Goal: Task Accomplishment & Management: Manage account settings

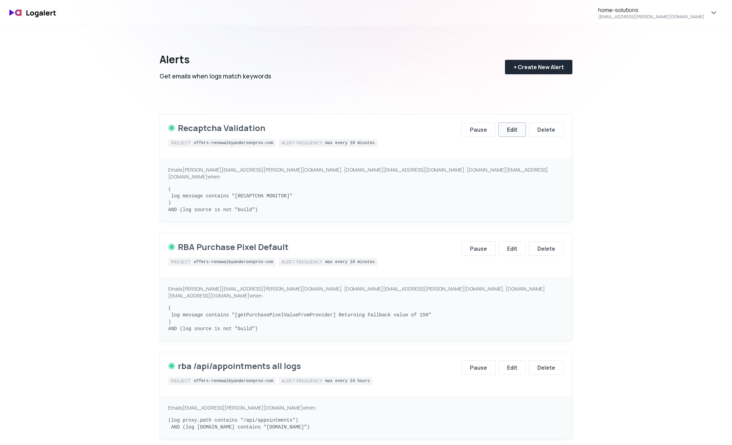
click at [510, 128] on div "Edit" at bounding box center [512, 130] width 10 height 8
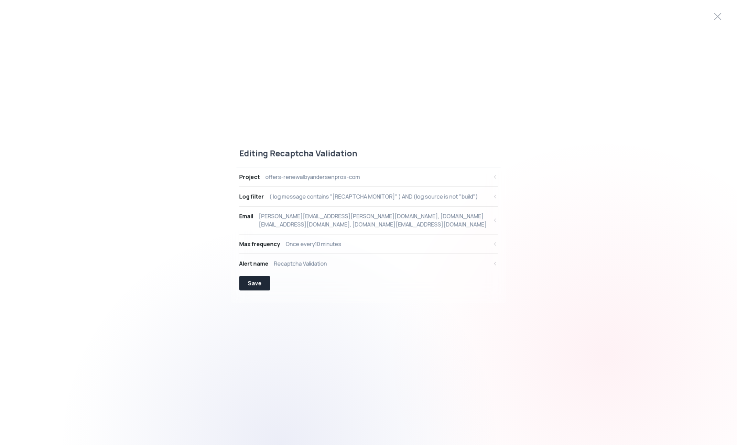
click at [271, 279] on div "Save" at bounding box center [368, 283] width 259 height 14
click at [266, 281] on button "Save" at bounding box center [254, 283] width 31 height 14
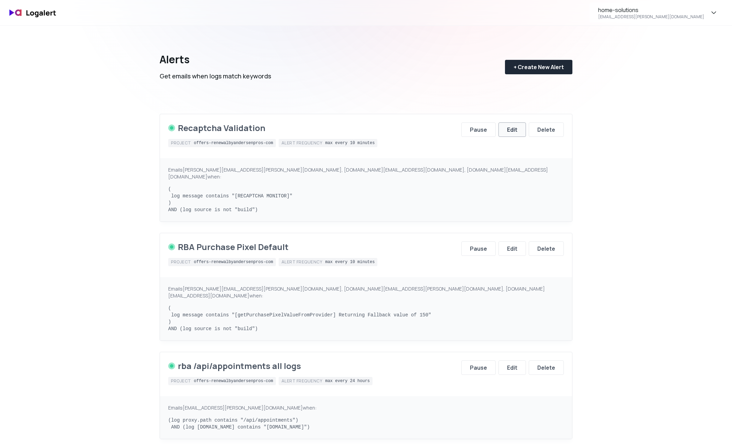
click at [521, 132] on button "Edit" at bounding box center [513, 129] width 28 height 14
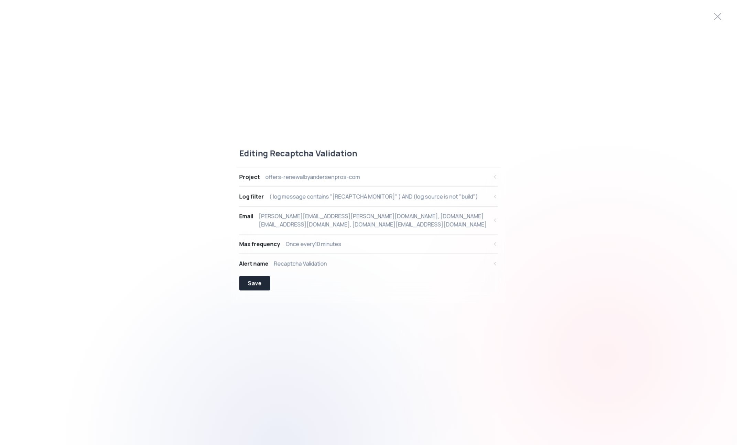
click at [457, 175] on div "Project offers-renewalbyandersenpros-com" at bounding box center [363, 177] width 249 height 8
select select "prj_ODfLiwnvTaEr946bmRoh4ZagBT7I"
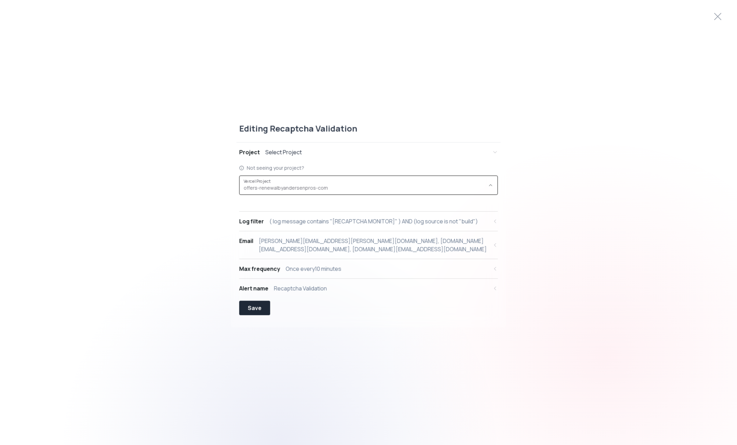
click at [391, 183] on div "offers-renewalbyandersenpros-com ," at bounding box center [365, 185] width 242 height 13
click at [559, 191] on div "Editing Recaptcha Validation Project Select Project Not seeing your project? pr…" at bounding box center [368, 223] width 737 height 216
click at [713, 19] on icon at bounding box center [718, 16] width 11 height 11
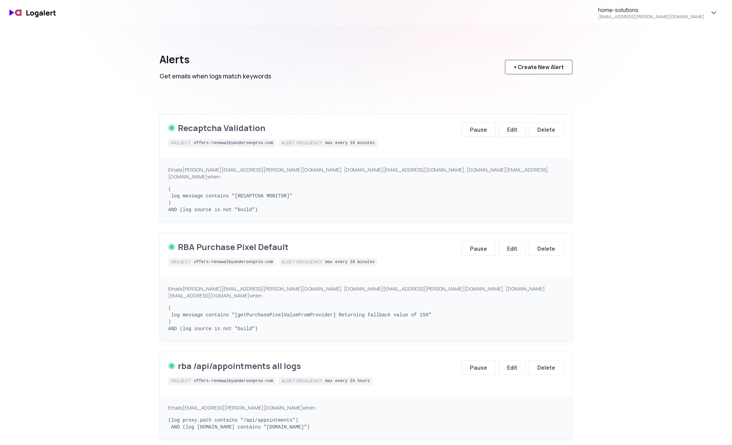
click at [545, 65] on div "+ Create New Alert" at bounding box center [539, 67] width 50 height 8
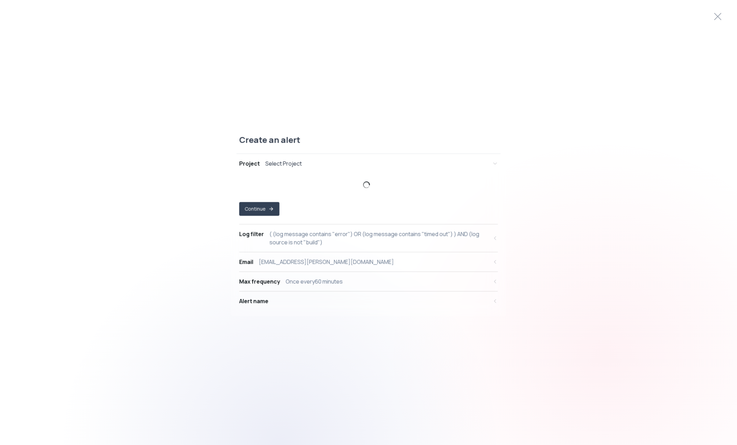
select select "prj_ODfLiwnvTaEr946bmRoh4ZagBT7I"
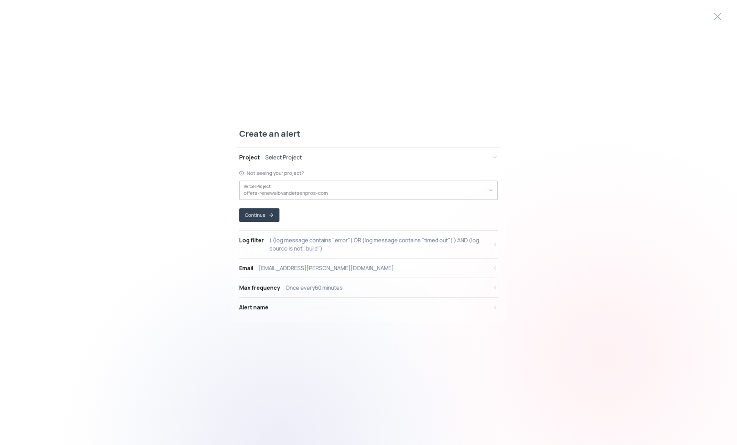
click at [324, 187] on div "offers-renewalbyandersenpros-com ," at bounding box center [365, 190] width 242 height 13
click at [485, 190] on span "offers-renewalbyandersenpros-com ," at bounding box center [365, 193] width 242 height 7
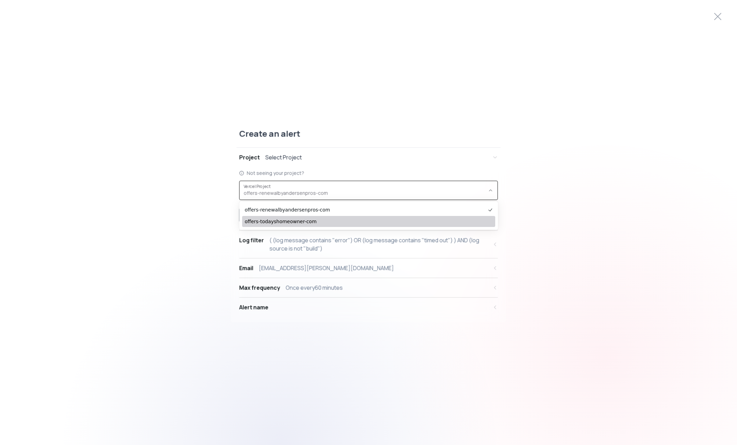
click at [418, 219] on span "offers-todayshomeowner-com" at bounding box center [365, 221] width 241 height 7
type input "prj_yWqpAMRdS3u6H55n90FwgoIKftda"
select select "prj_yWqpAMRdS3u6H55n90FwgoIKftda"
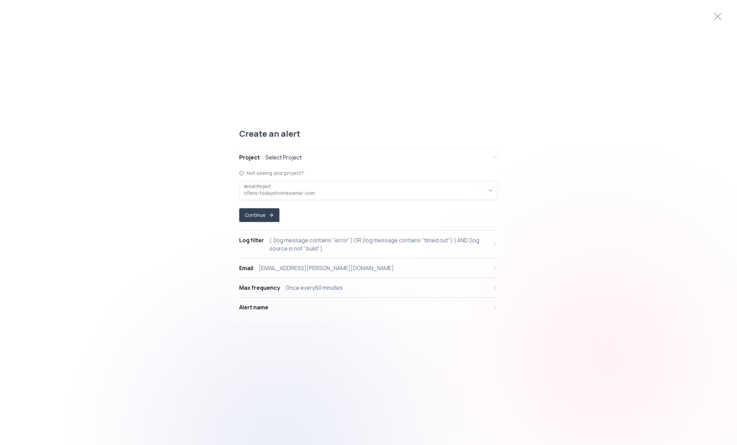
scroll to position [7, 0]
click at [331, 156] on div "Project Select Project" at bounding box center [363, 157] width 249 height 8
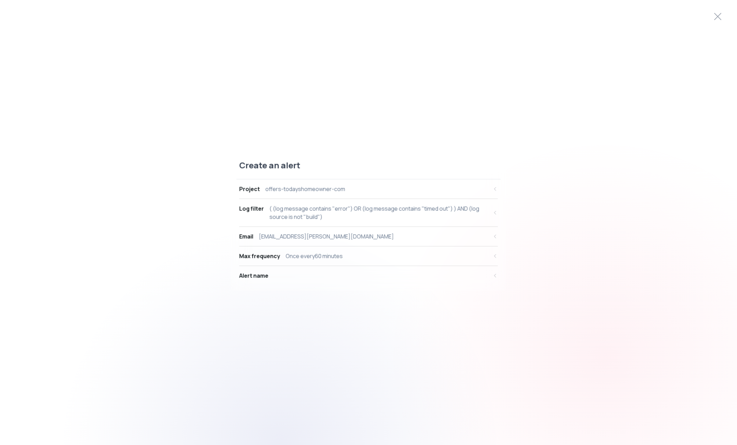
click at [345, 214] on div "( (log message contains "error") OR (log message contains "timed out") ) AND (l…" at bounding box center [379, 213] width 219 height 17
select select "message"
select select "CONTAINS"
select select "OR"
select select "message"
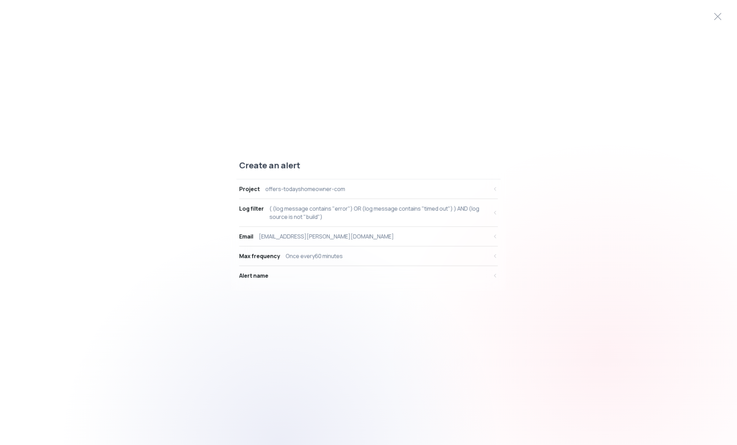
select select "CONTAINS"
select select "AND"
select select "source"
select select "NOT_EQUALS"
select select "build"
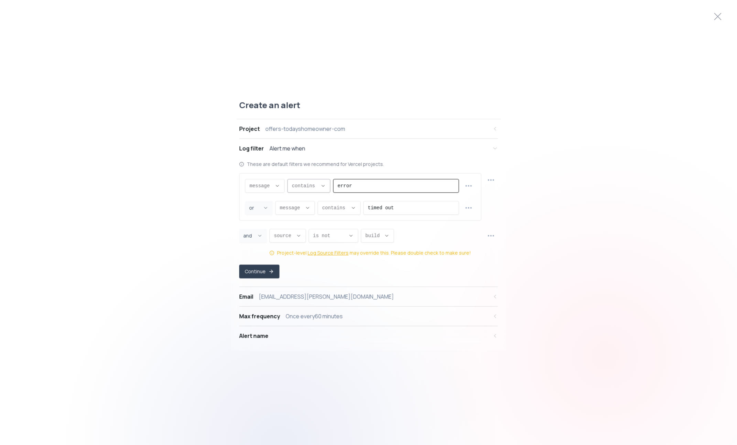
drag, startPoint x: 372, startPoint y: 186, endPoint x: 318, endPoint y: 184, distance: 53.7
click at [318, 184] on div "message message message proxy.statusCode proxy.path [DOMAIN_NAME] [DOMAIN_NAME]…" at bounding box center [352, 186] width 214 height 14
click at [322, 188] on icon "Descriptive Select" at bounding box center [324, 186] width 6 height 6
click at [383, 185] on input "error" at bounding box center [396, 186] width 117 height 13
click at [297, 183] on div "message message message proxy.statusCode proxy.path [DOMAIN_NAME] [DOMAIN_NAME]…" at bounding box center [352, 186] width 214 height 14
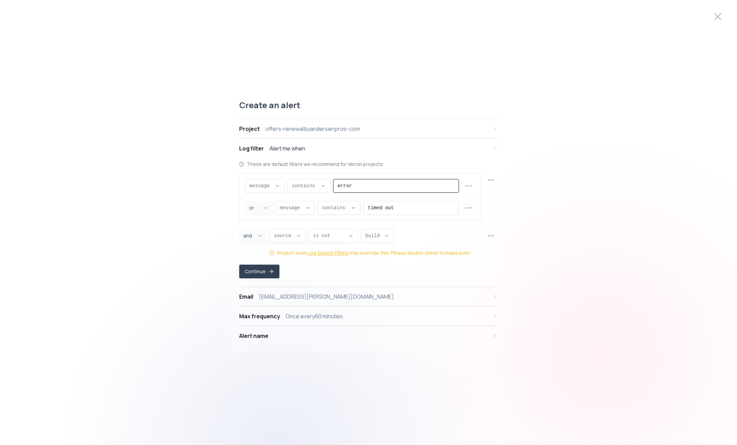
drag, startPoint x: 362, startPoint y: 183, endPoint x: 331, endPoint y: 185, distance: 30.7
click at [331, 185] on div "message message message proxy.statusCode proxy.path [DOMAIN_NAME] [DOMAIN_NAME]…" at bounding box center [352, 186] width 214 height 14
click at [367, 185] on input "error" at bounding box center [396, 186] width 117 height 13
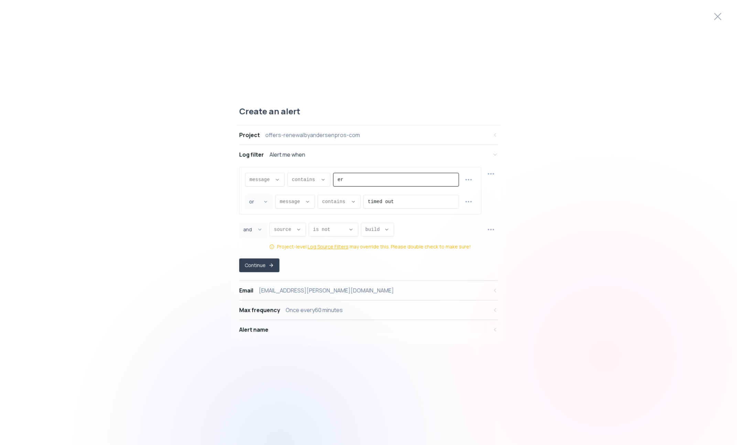
type input "e"
paste input "[RECAPTCHA MONITOR]"
type input "[RECAPTCHA MONITOR]"
click at [467, 201] on icon "button" at bounding box center [469, 202] width 8 height 8
click at [463, 243] on span "Delete row" at bounding box center [473, 242] width 50 height 7
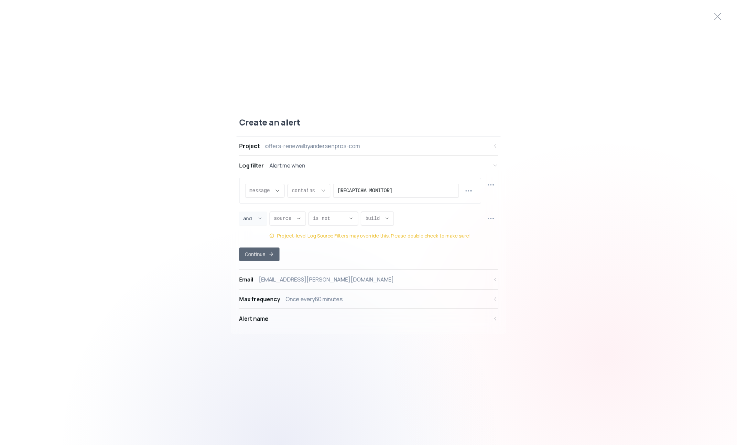
click at [273, 256] on icon "button" at bounding box center [272, 255] width 6 height 6
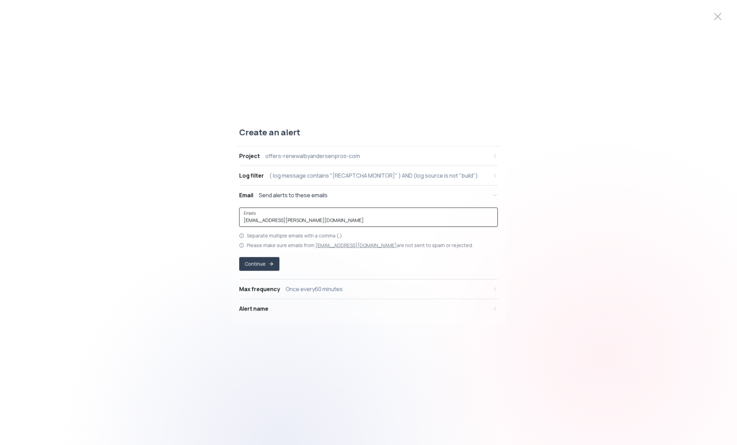
click at [347, 221] on input "[EMAIL_ADDRESS][PERSON_NAME][DOMAIN_NAME]" at bounding box center [369, 220] width 250 height 7
type input "[EMAIL_ADDRESS][PERSON_NAME][DOMAIN_NAME], zo"
paste input "[PERSON_NAME][EMAIL_ADDRESS][PERSON_NAME][DOMAIN_NAME], [DOMAIN_NAME][EMAIL_ADD…"
type input "[PERSON_NAME][EMAIL_ADDRESS][PERSON_NAME][DOMAIN_NAME], [DOMAIN_NAME][EMAIL_ADD…"
click at [268, 264] on icon "button" at bounding box center [271, 264] width 6 height 6
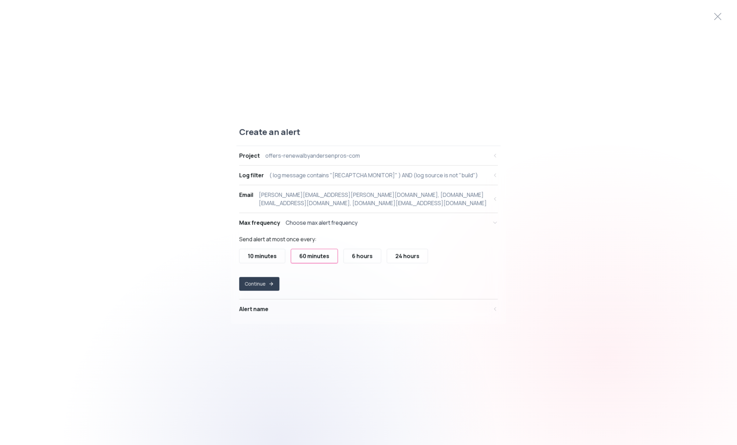
click at [269, 255] on div "10 minutes" at bounding box center [262, 256] width 29 height 8
click at [271, 286] on icon "button" at bounding box center [271, 284] width 6 height 6
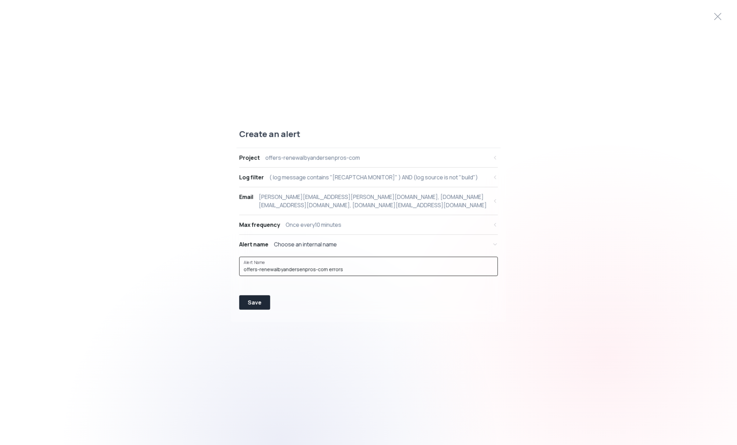
click at [351, 271] on input "offers-renewalbyandersenpros-com errors" at bounding box center [369, 269] width 250 height 7
click at [398, 152] on button "Project offers-renewalbyandersenpros-com" at bounding box center [368, 157] width 259 height 19
select select "prj_ODfLiwnvTaEr946bmRoh4ZagBT7I"
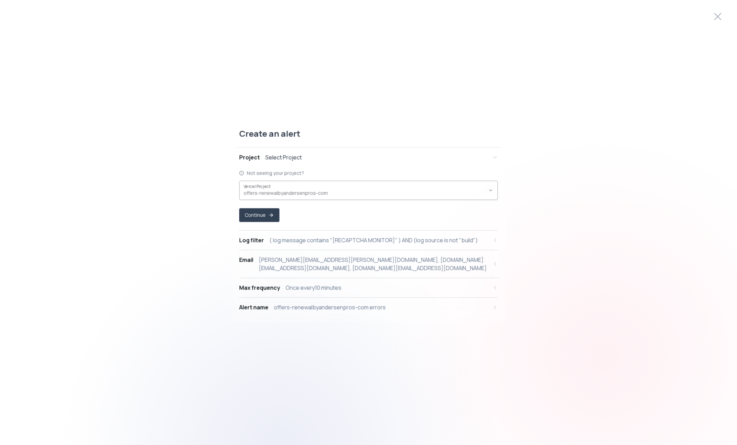
click at [290, 191] on span "offers-renewalbyandersenpros-com ," at bounding box center [365, 193] width 242 height 7
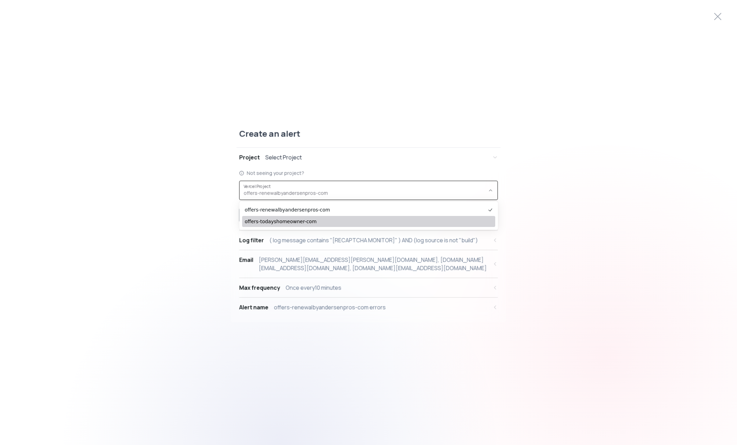
click at [291, 219] on span "offers-todayshomeowner-com" at bounding box center [365, 221] width 241 height 7
type input "prj_yWqpAMRdS3u6H55n90FwgoIKftda"
select select "prj_yWqpAMRdS3u6H55n90FwgoIKftda"
click at [261, 213] on button "Continue" at bounding box center [259, 215] width 40 height 14
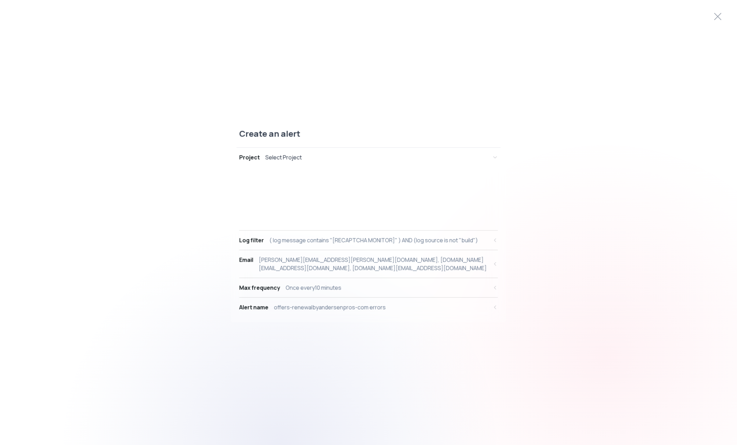
select select "message"
select select "CONTAINS"
select select "AND"
select select "source"
select select "NOT_EQUALS"
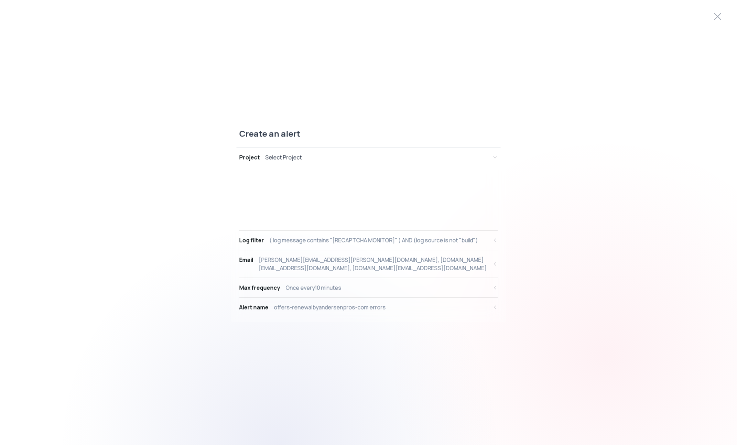
select select "build"
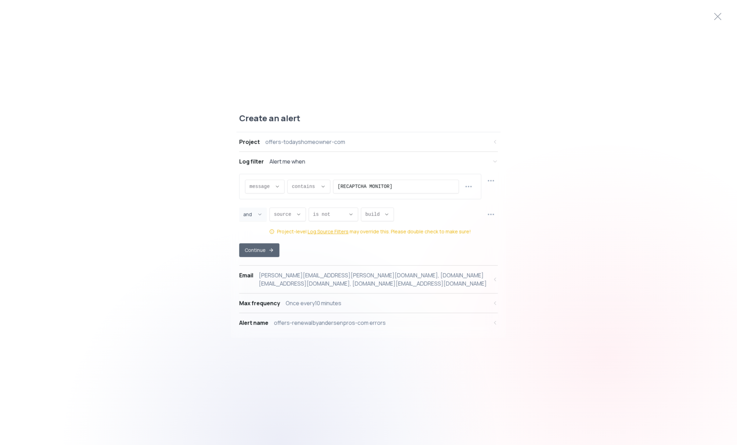
click at [275, 254] on button "Continue" at bounding box center [259, 251] width 40 height 14
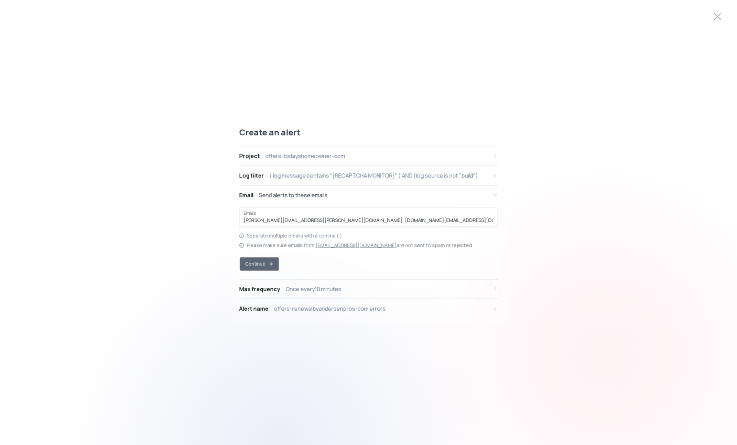
click at [271, 260] on button "Continue" at bounding box center [259, 263] width 39 height 13
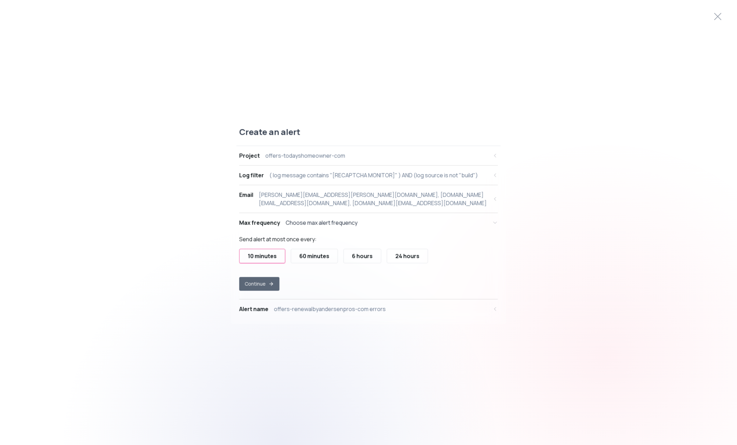
click at [262, 283] on button "Continue" at bounding box center [259, 284] width 40 height 14
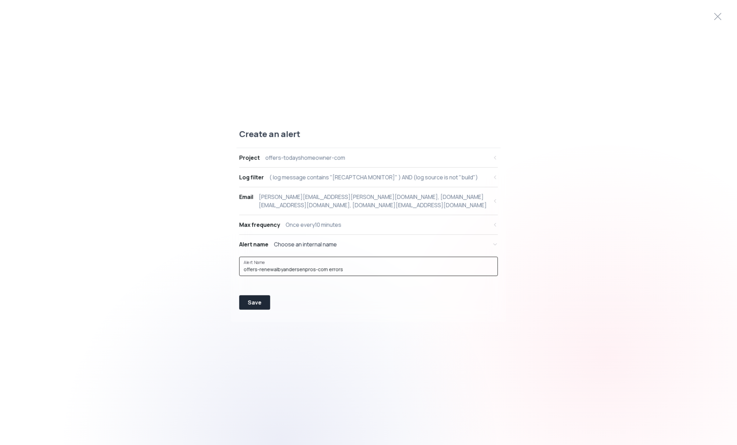
drag, startPoint x: 347, startPoint y: 270, endPoint x: 246, endPoint y: 259, distance: 102.1
click at [239, 268] on div "Alert Name offers-renewalbyandersenpros-com errors" at bounding box center [368, 266] width 259 height 19
click at [253, 268] on input "TH | Recaptcha Alert" at bounding box center [369, 269] width 250 height 7
type input "TH Recaptcha Alert"
click at [250, 297] on button "Save" at bounding box center [254, 303] width 31 height 14
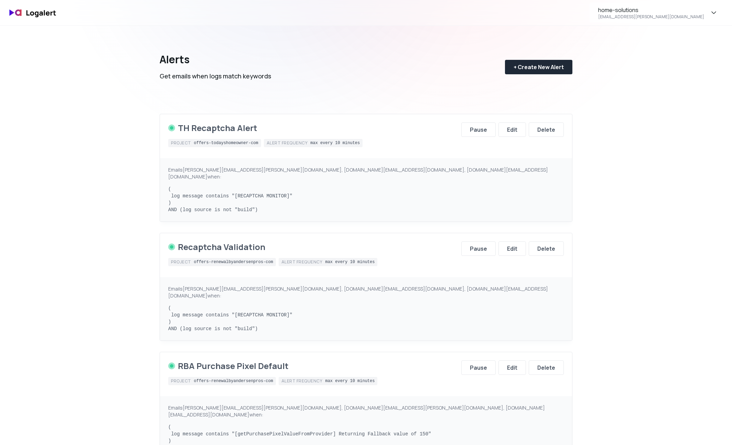
click at [272, 119] on div "TH Recaptcha Alert Project offers-todayshomeowner-com Alert frequency max every…" at bounding box center [366, 136] width 412 height 44
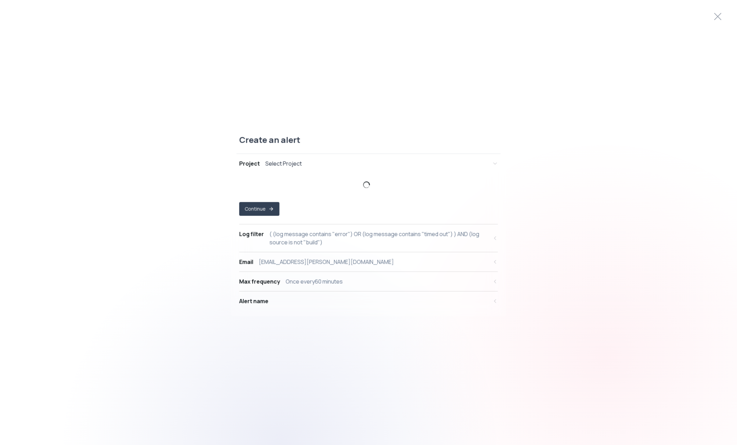
select select "prj_ODfLiwnvTaEr946bmRoh4ZagBT7I"
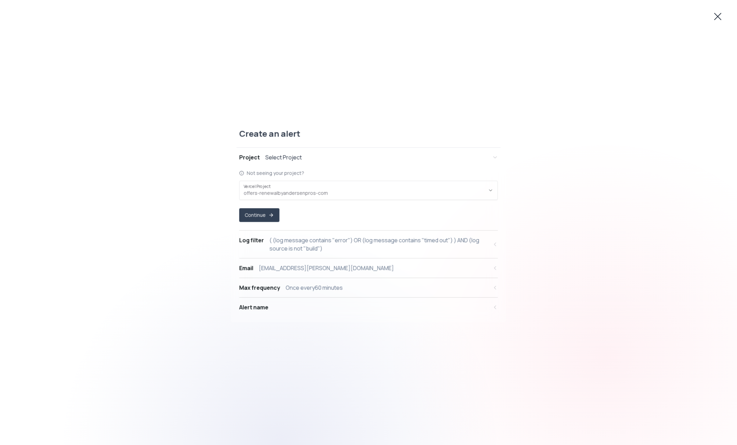
click at [716, 17] on icon at bounding box center [718, 16] width 11 height 11
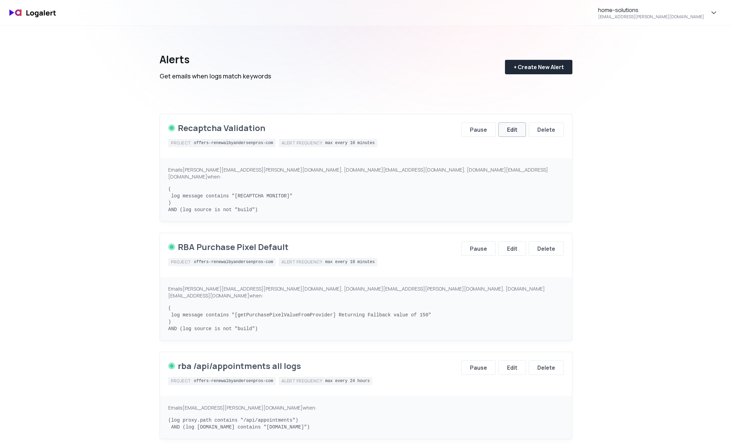
click at [521, 134] on button "Edit" at bounding box center [513, 129] width 28 height 14
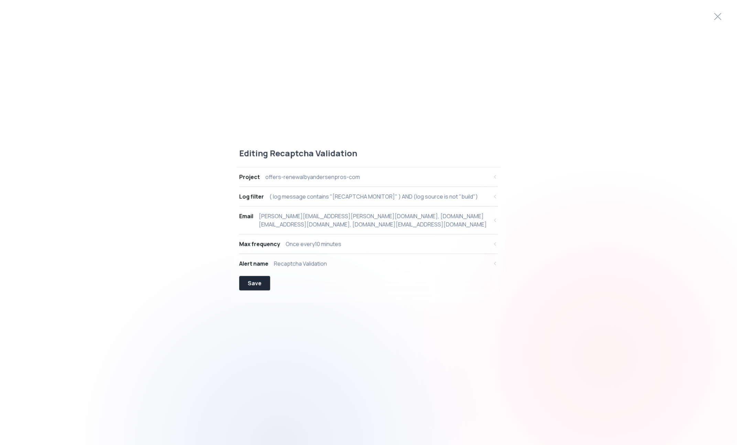
click at [373, 197] on div "( log message contains "[RECAPTCHA MONITOR]" ) AND (log source is not "build")" at bounding box center [374, 197] width 208 height 8
select select "message"
select select "CONTAINS"
select select "AND"
select select "source"
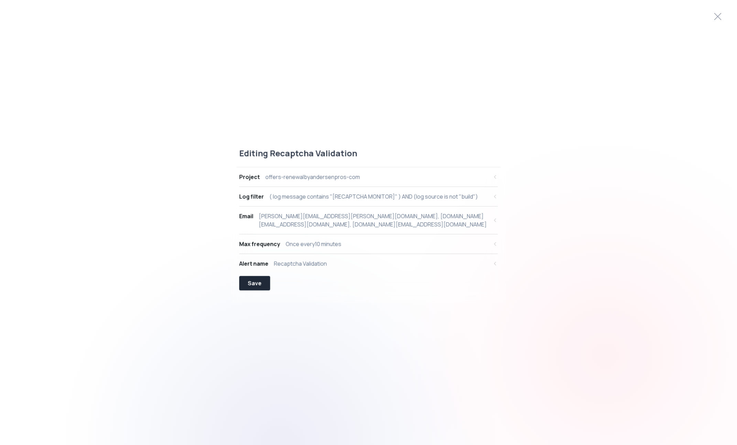
select select "NOT_EQUALS"
select select "build"
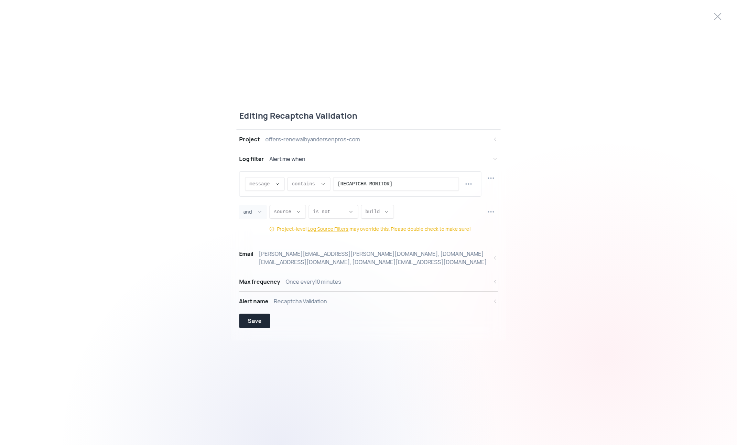
scroll to position [7, 0]
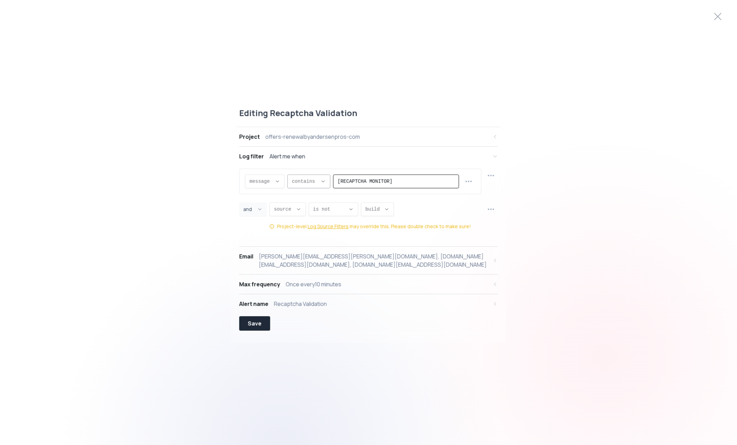
drag, startPoint x: 417, startPoint y: 183, endPoint x: 306, endPoint y: 180, distance: 111.2
click at [306, 180] on div "message message message proxy.statusCode proxy.path proxy.host proxy.method sou…" at bounding box center [352, 182] width 214 height 14
click at [351, 260] on div "[PERSON_NAME][EMAIL_ADDRESS][PERSON_NAME][DOMAIN_NAME], [DOMAIN_NAME][EMAIL_ADD…" at bounding box center [373, 261] width 229 height 17
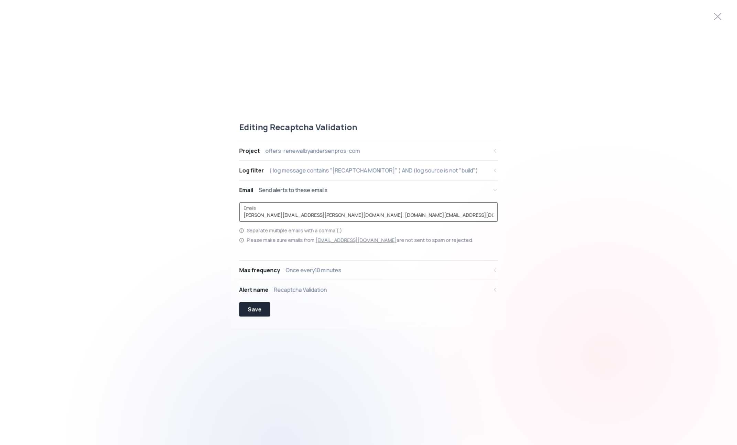
drag, startPoint x: 472, startPoint y: 214, endPoint x: 229, endPoint y: 214, distance: 242.6
click at [229, 214] on div "Editing Recaptcha Validation Project offers-renewalbyandersenpros-com Log filte…" at bounding box center [368, 223] width 737 height 218
